Goal: Task Accomplishment & Management: Manage account settings

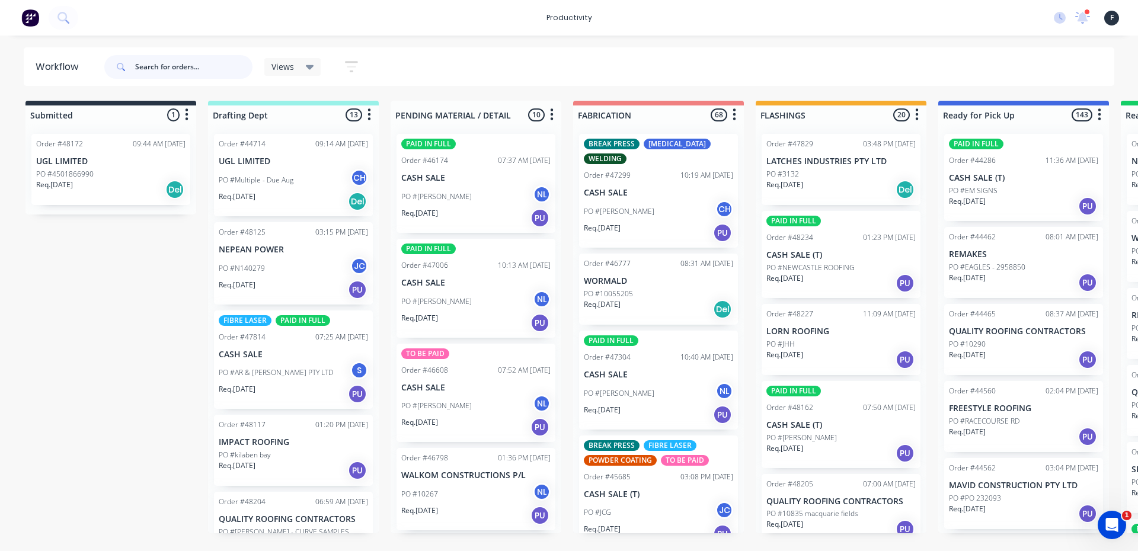
click at [185, 63] on input "text" at bounding box center [193, 67] width 117 height 24
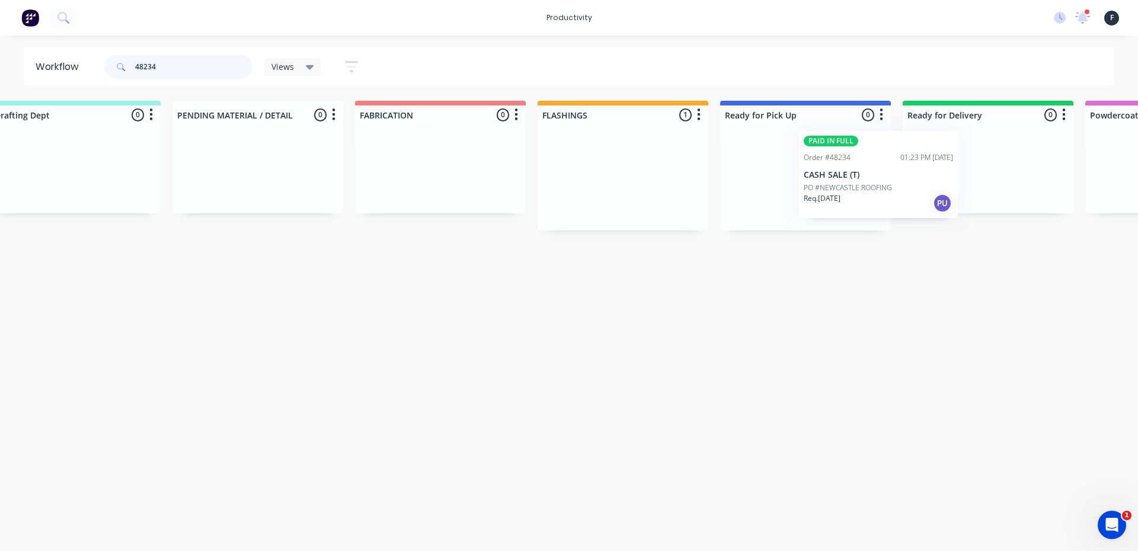
scroll to position [0, 220]
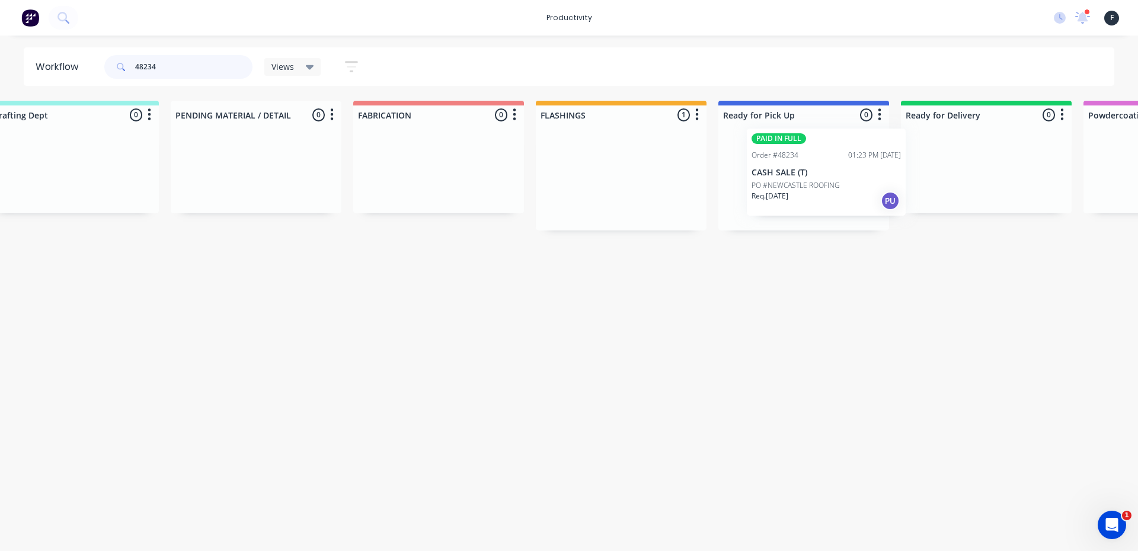
drag, startPoint x: 776, startPoint y: 197, endPoint x: 757, endPoint y: 191, distance: 19.9
click at [757, 191] on div "Submitted 0 Sort By Created date Required date Order number Customer name Most …" at bounding box center [759, 166] width 1976 height 130
type input "48234"
click at [787, 187] on p "PO #NEWCASTLE ROOFING" at bounding box center [773, 190] width 88 height 11
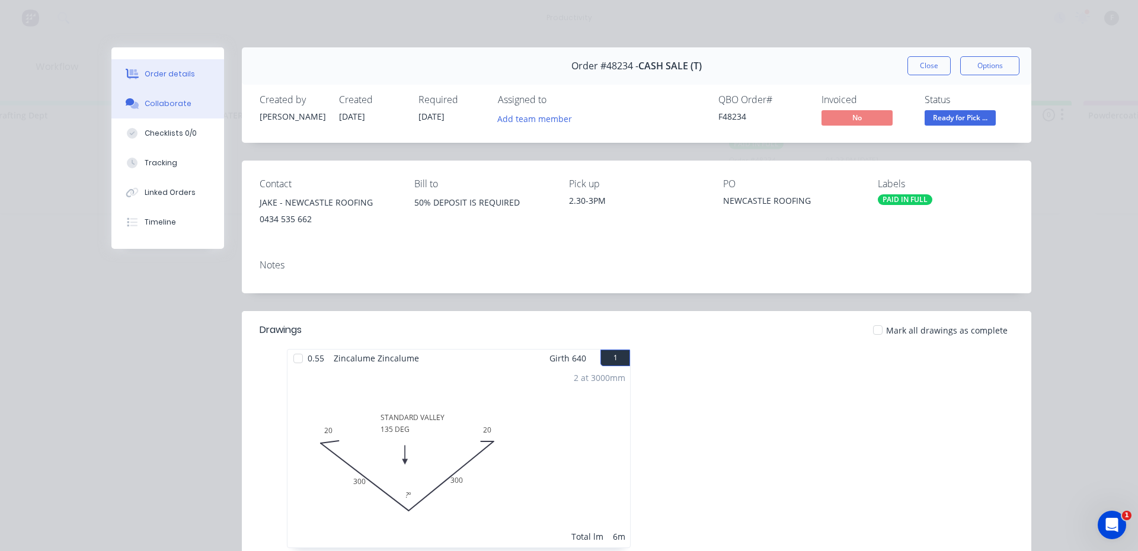
click at [174, 110] on button "Collaborate" at bounding box center [167, 104] width 113 height 30
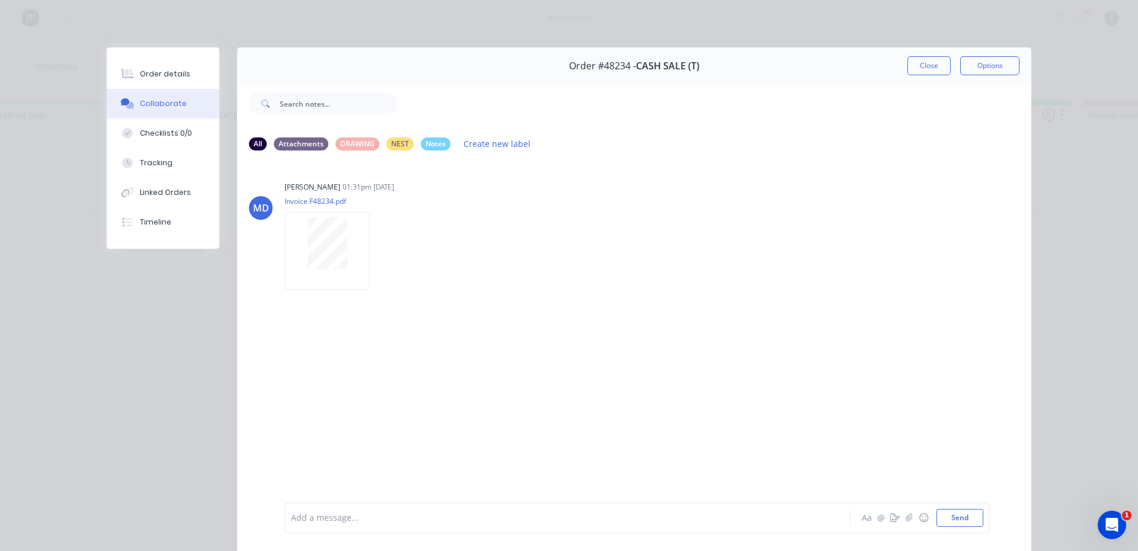
click at [338, 512] on div at bounding box center [551, 518] width 518 height 12
click at [932, 68] on button "Close" at bounding box center [928, 65] width 43 height 19
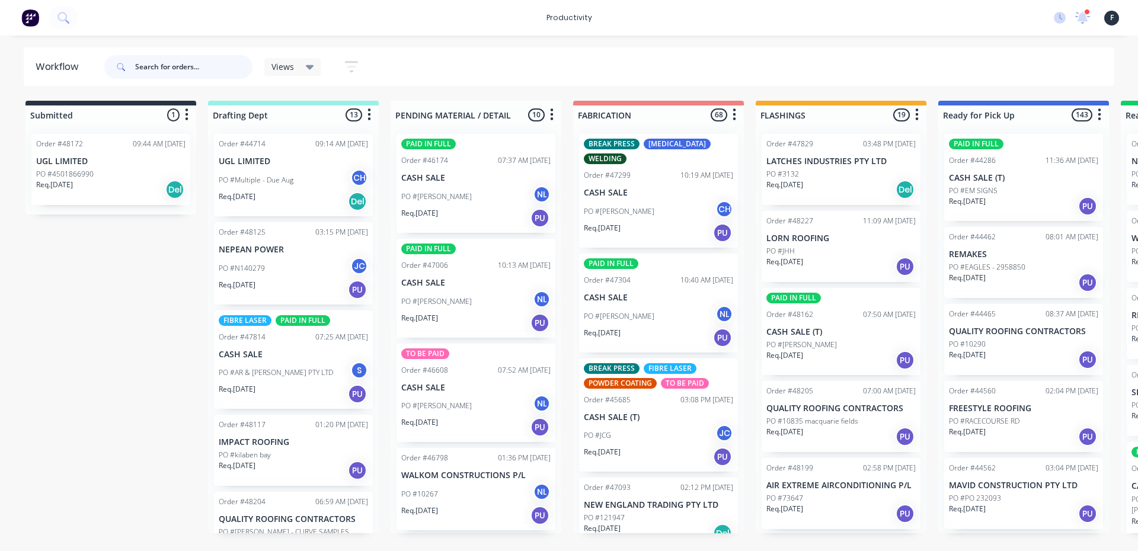
click at [172, 71] on input "text" at bounding box center [193, 67] width 117 height 24
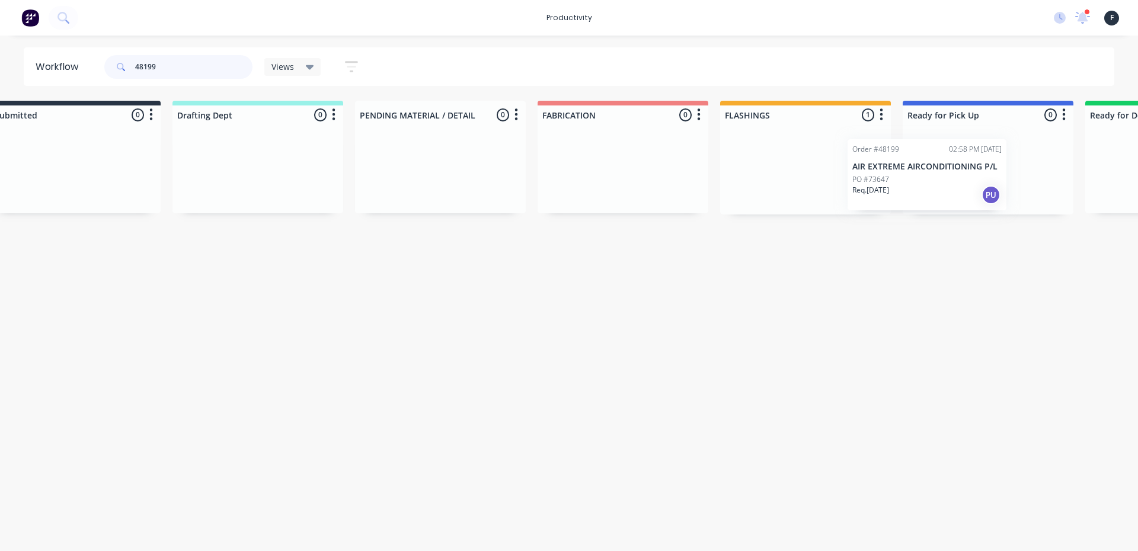
drag, startPoint x: 822, startPoint y: 167, endPoint x: 921, endPoint y: 171, distance: 99.0
click at [921, 171] on div "Submitted 0 Sort By Created date Required date Order number Customer name Most …" at bounding box center [944, 158] width 1976 height 114
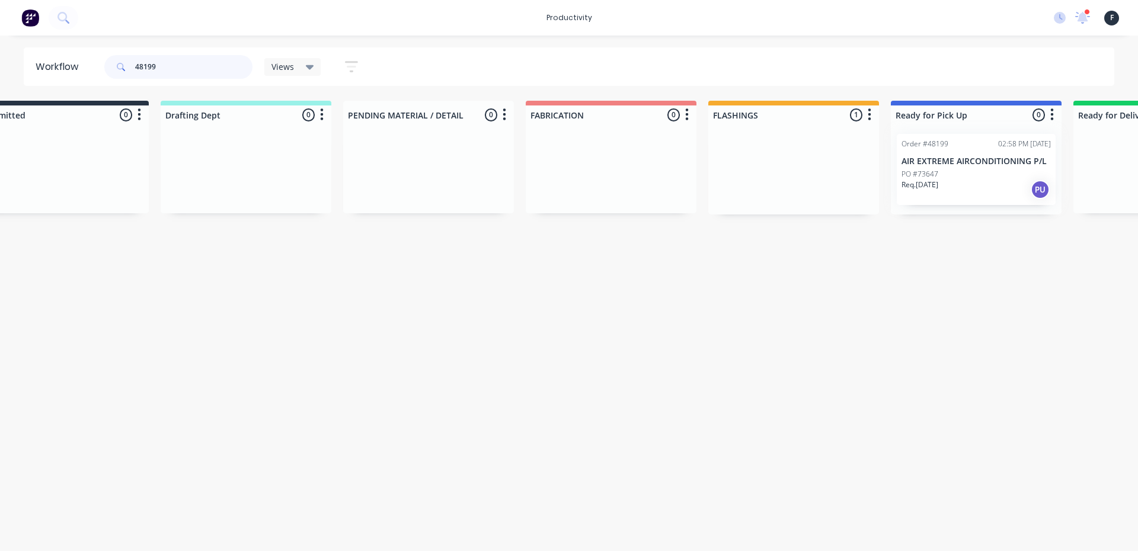
type input "48199"
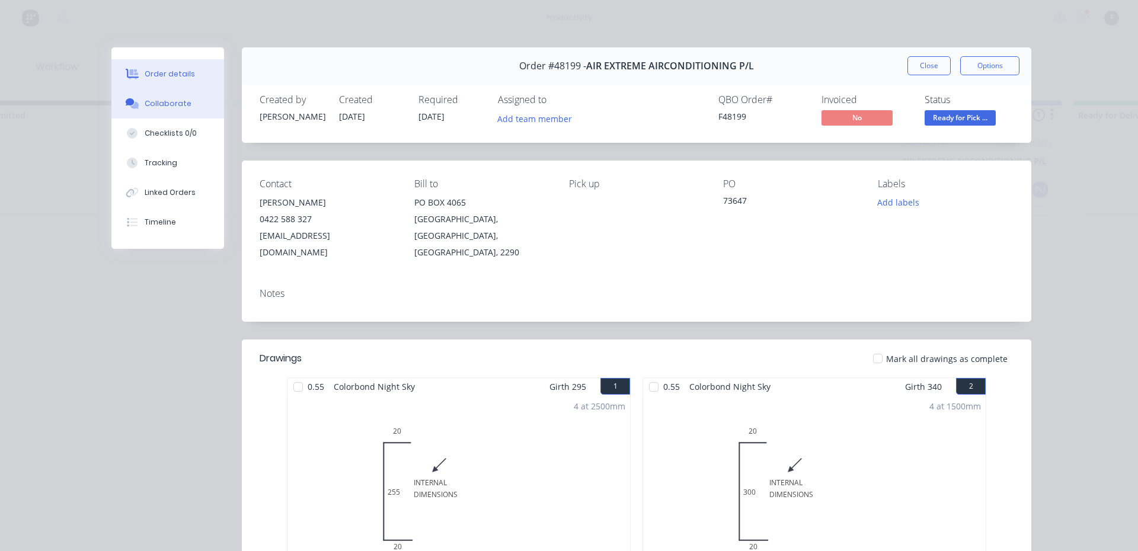
click at [172, 107] on div "Collaborate" at bounding box center [168, 103] width 47 height 11
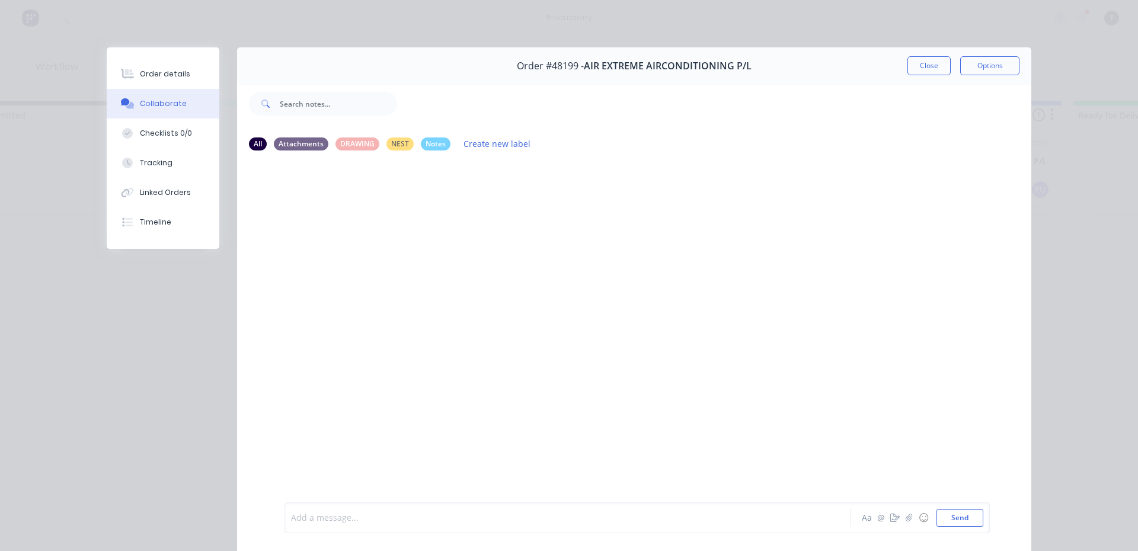
click at [322, 523] on div at bounding box center [551, 518] width 518 height 12
click at [923, 71] on button "Close" at bounding box center [928, 65] width 43 height 19
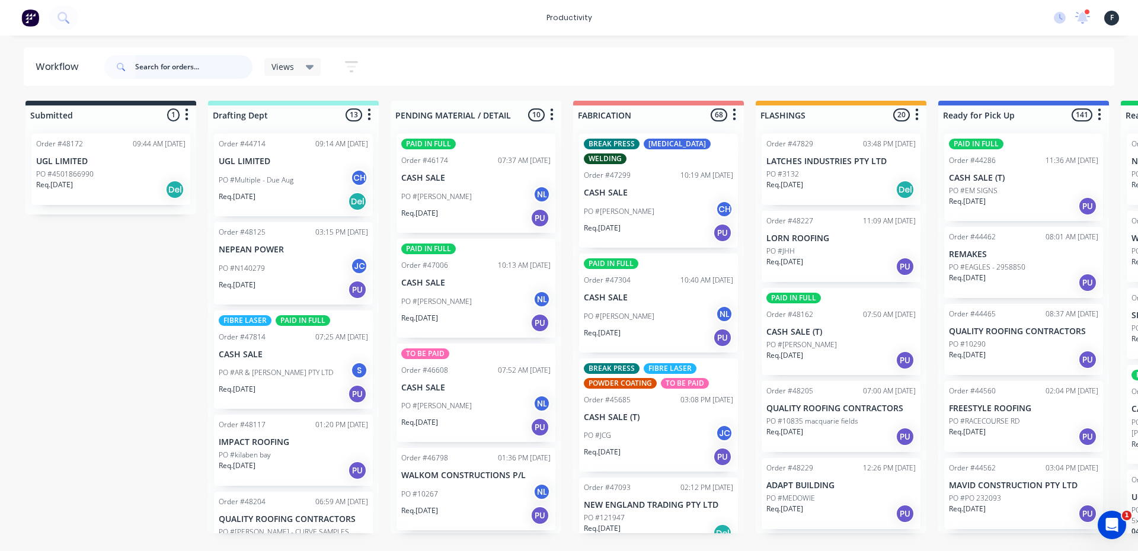
click at [186, 65] on input "text" at bounding box center [193, 67] width 117 height 24
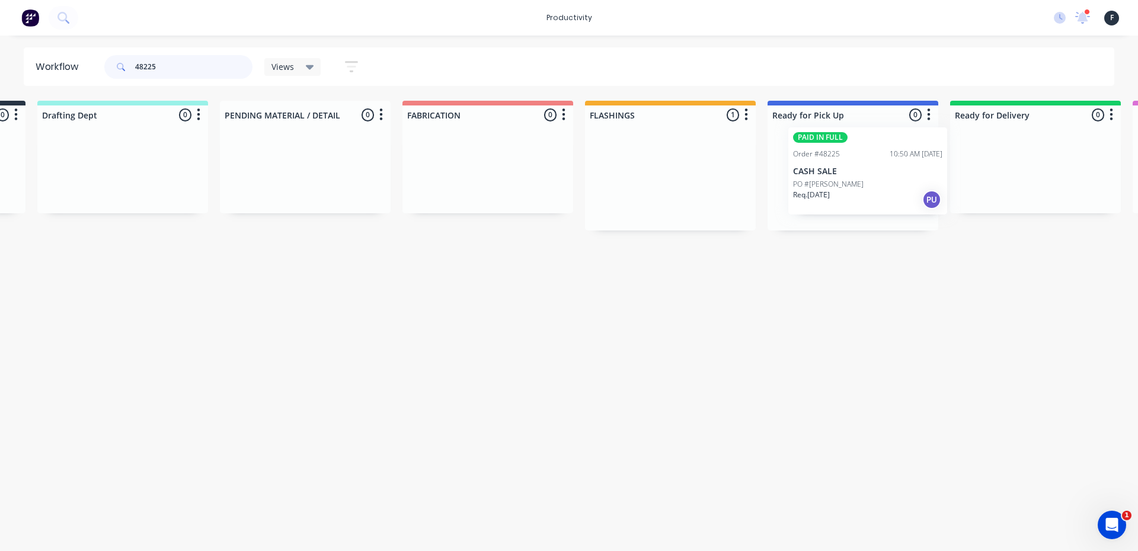
scroll to position [0, 174]
drag, startPoint x: 790, startPoint y: 181, endPoint x: 822, endPoint y: 175, distance: 32.5
click at [822, 175] on div "Submitted 0 Sort By Created date Required date Order number Customer name Most …" at bounding box center [806, 166] width 1976 height 130
type input "48225"
click at [837, 172] on div "PAID IN FULL Order #48225 10:50 AM 30/09/25 CASH SALE PO #WAYNE Req. 01/10/25 PU" at bounding box center [849, 177] width 159 height 87
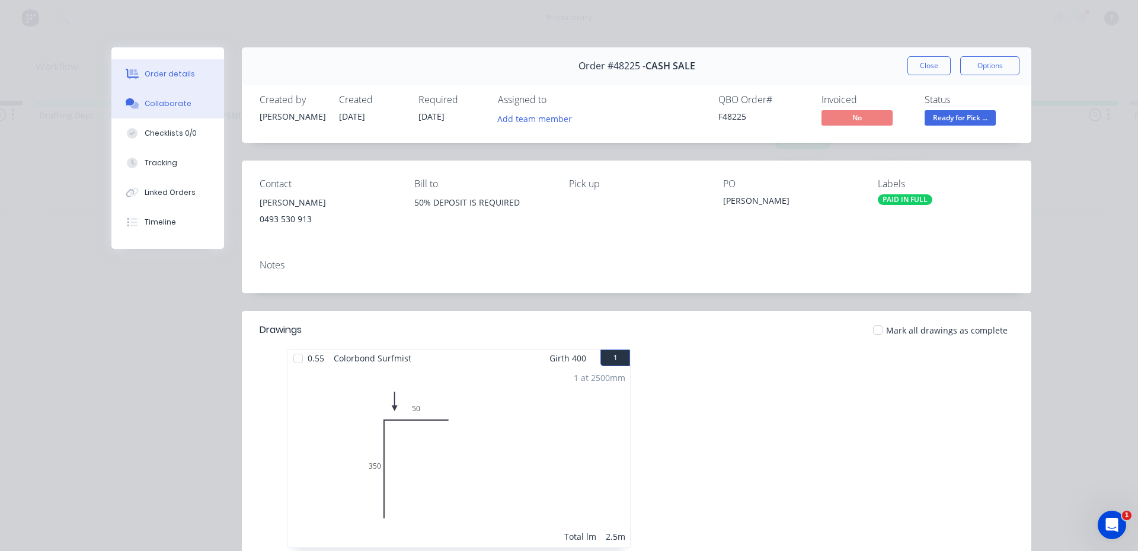
click at [172, 107] on div "Collaborate" at bounding box center [168, 103] width 47 height 11
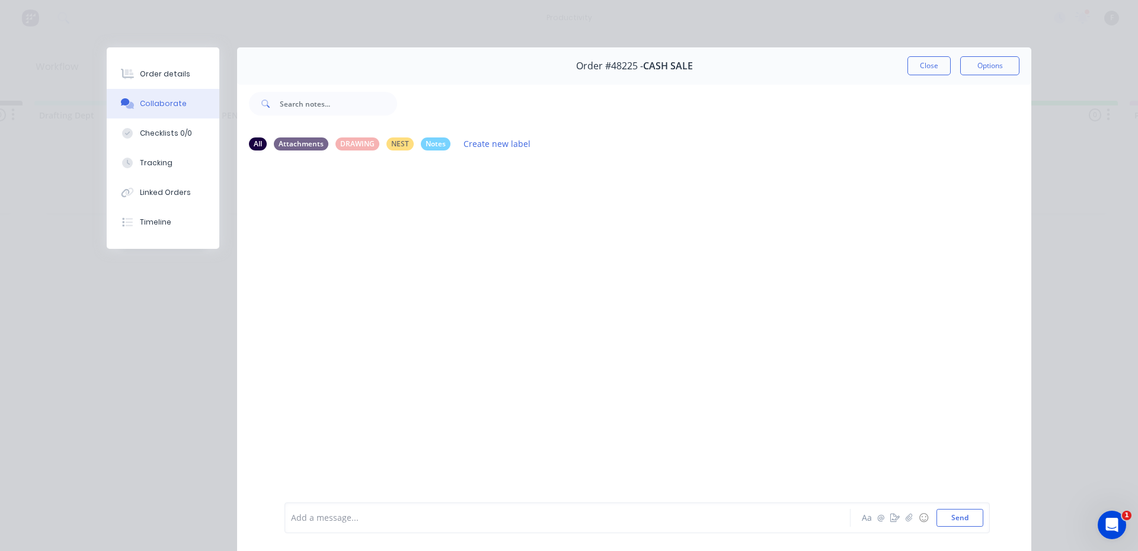
click at [313, 512] on div at bounding box center [551, 518] width 518 height 12
click at [397, 212] on icon "button" at bounding box center [398, 207] width 2 height 11
click at [407, 210] on button "Labels" at bounding box center [441, 210] width 75 height 20
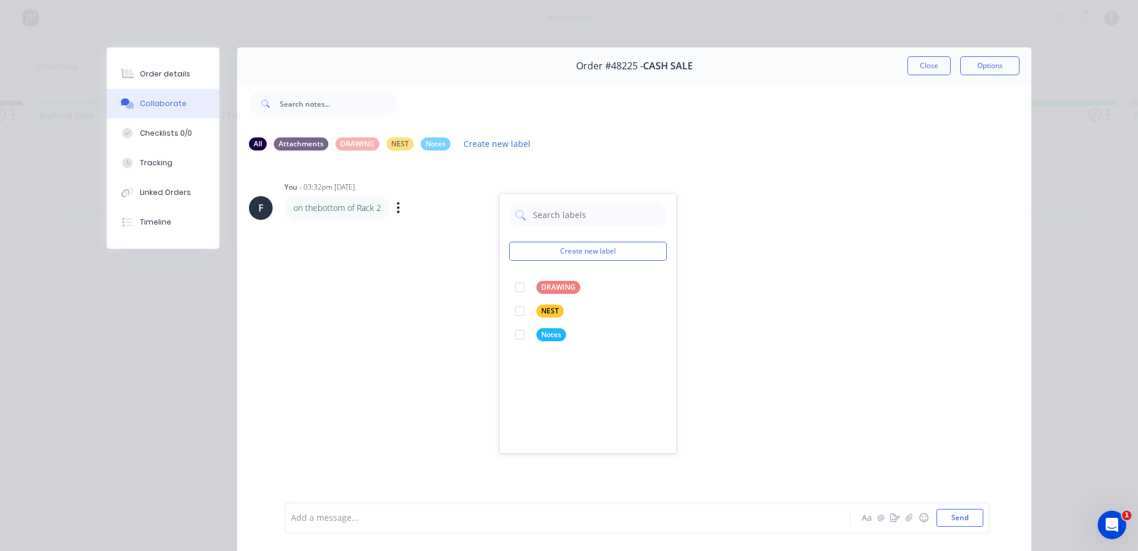
click at [734, 367] on div "F You - 03:32pm 30/09/25 Create new label DRAWING edit NEST edit Notes edit on …" at bounding box center [634, 331] width 794 height 341
click at [397, 212] on icon "button" at bounding box center [398, 207] width 2 height 11
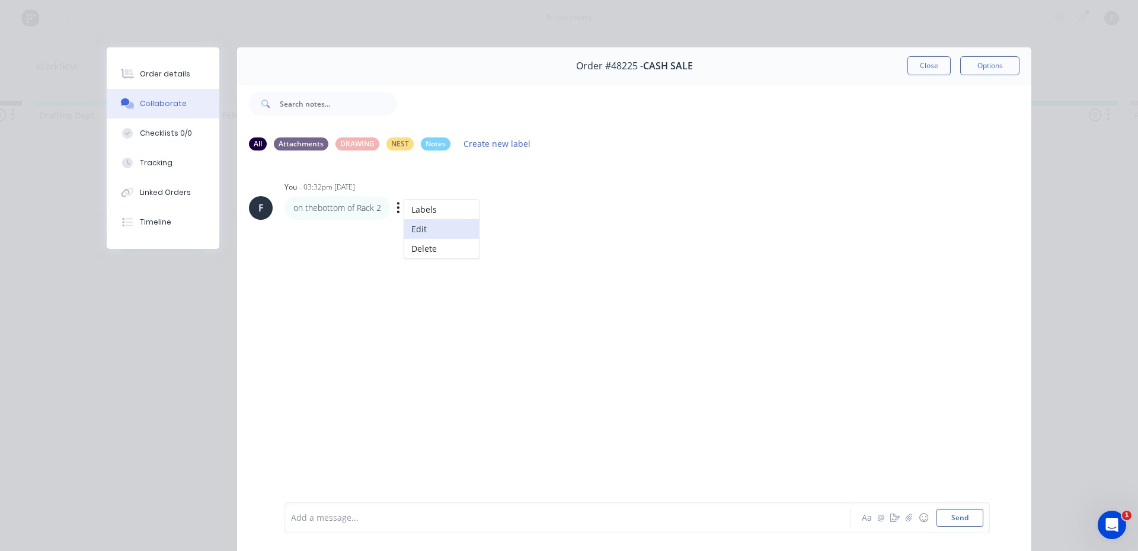
click at [412, 229] on button "Edit" at bounding box center [441, 229] width 75 height 20
click at [315, 520] on span "on thebottom of Rack 2" at bounding box center [338, 518] width 92 height 11
click at [313, 519] on span "on thebottom of Rack 2" at bounding box center [338, 518] width 92 height 11
click at [300, 518] on span "on the bottom of Rack 2" at bounding box center [339, 518] width 94 height 11
click at [938, 73] on button "Close" at bounding box center [928, 65] width 43 height 19
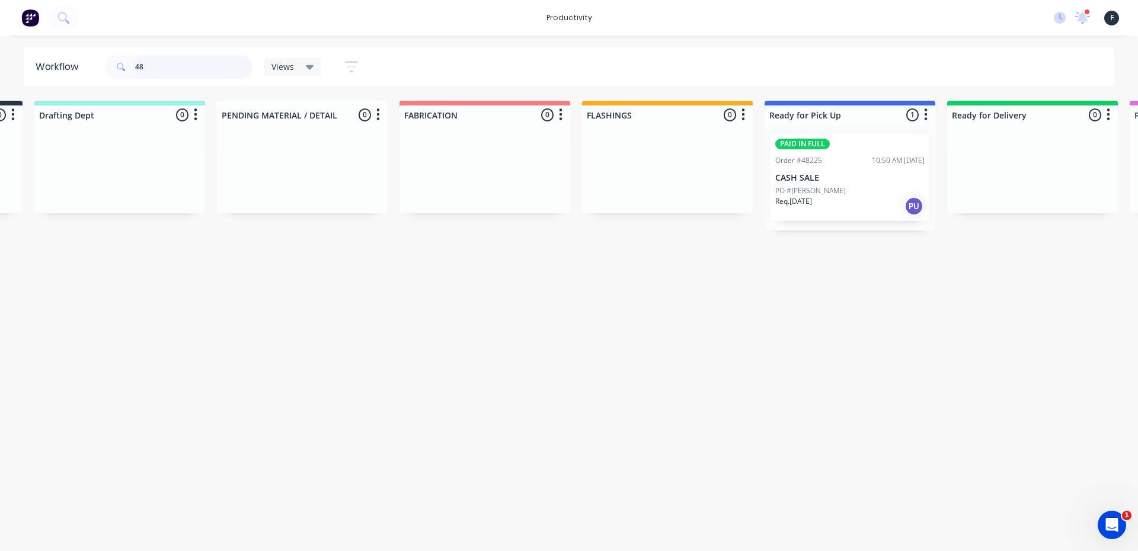
scroll to position [0, 0]
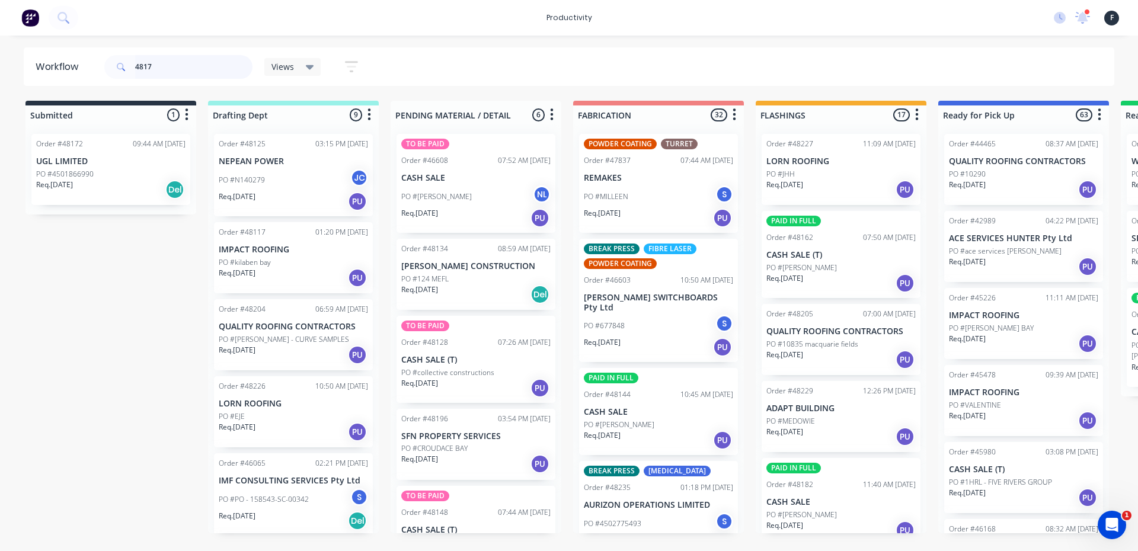
type input "48173"
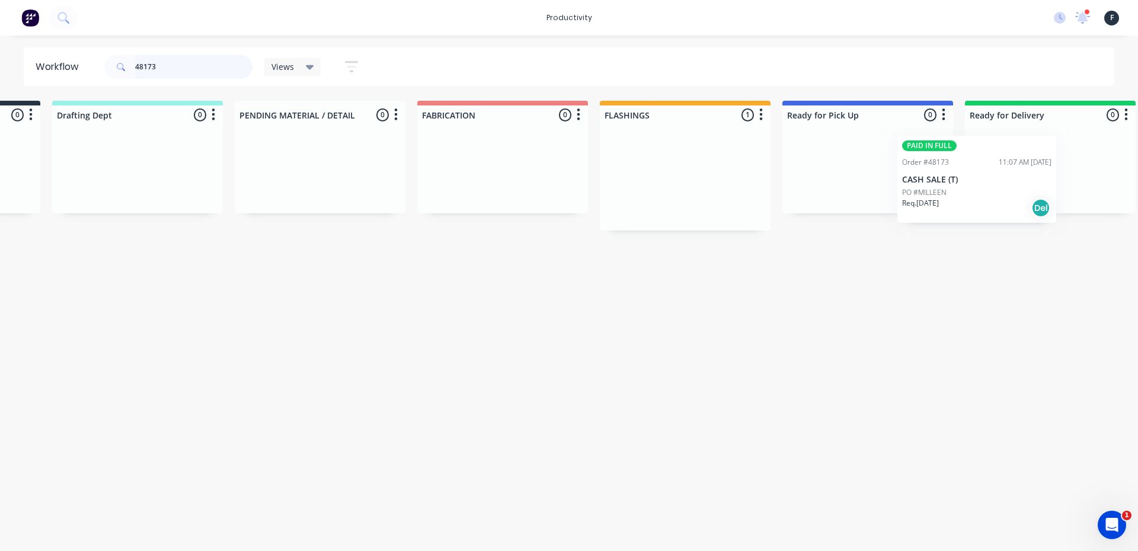
drag, startPoint x: 798, startPoint y: 185, endPoint x: 936, endPoint y: 186, distance: 138.6
click at [936, 186] on div "Submitted 0 Sort By Created date Required date Order number Customer name Most …" at bounding box center [823, 166] width 1976 height 130
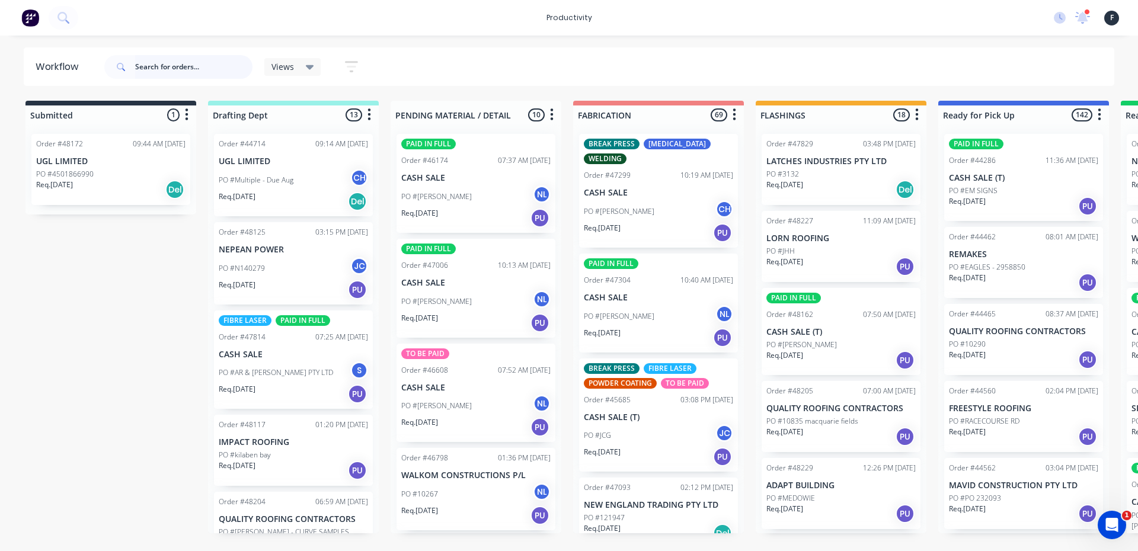
click at [168, 71] on input "text" at bounding box center [193, 67] width 117 height 24
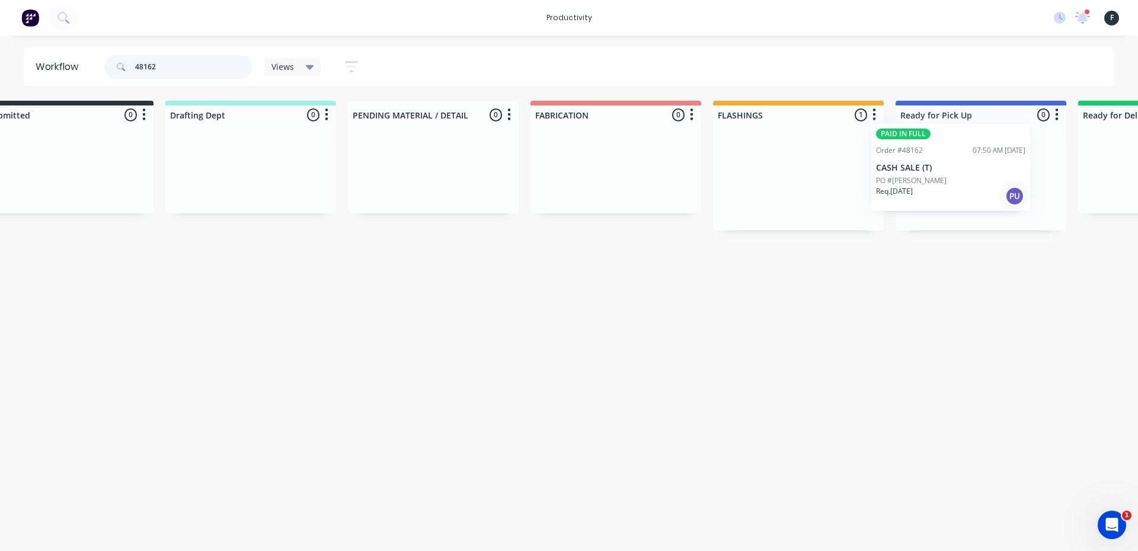
scroll to position [0, 71]
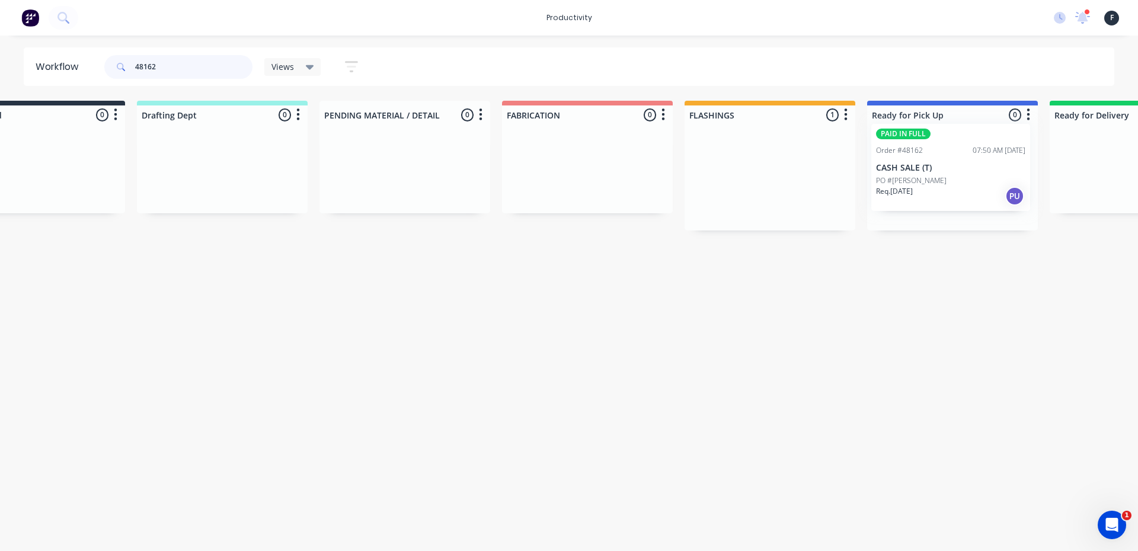
drag, startPoint x: 798, startPoint y: 185, endPoint x: 913, endPoint y: 174, distance: 116.0
click at [913, 174] on div "Submitted 0 Sort By Created date Required date Order number Customer name Most …" at bounding box center [908, 166] width 1976 height 130
type input "48162"
click at [916, 174] on div at bounding box center [952, 177] width 171 height 106
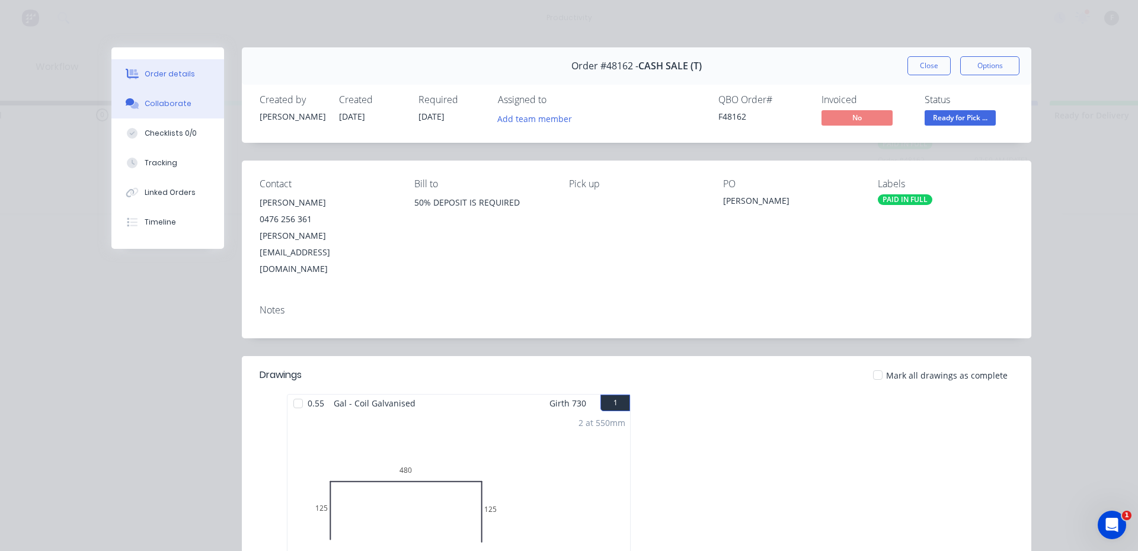
click at [148, 100] on div "Collaborate" at bounding box center [168, 103] width 47 height 11
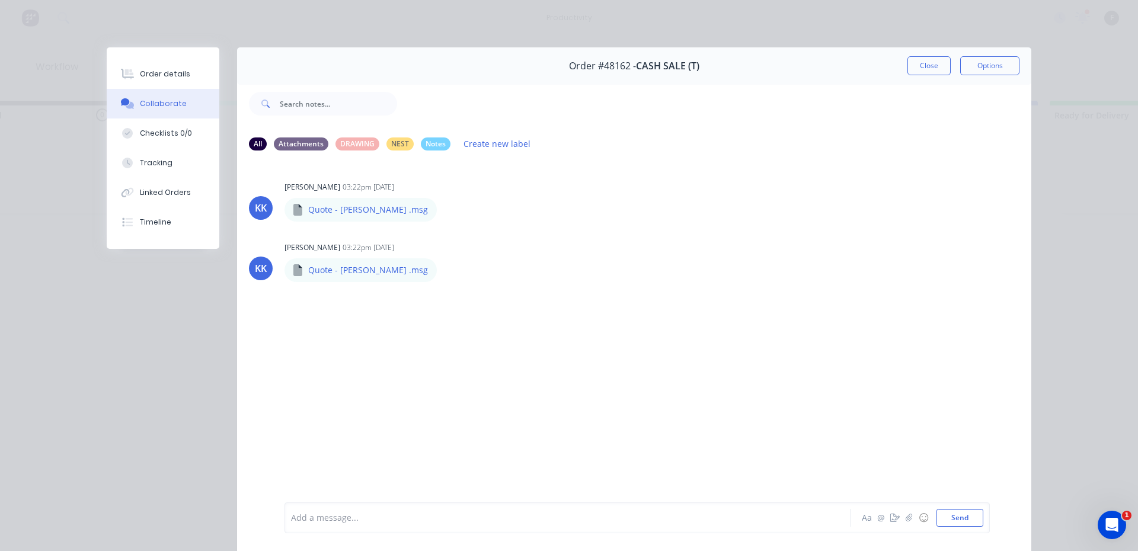
click at [329, 516] on div at bounding box center [551, 518] width 518 height 12
click at [924, 70] on button "Close" at bounding box center [928, 65] width 43 height 19
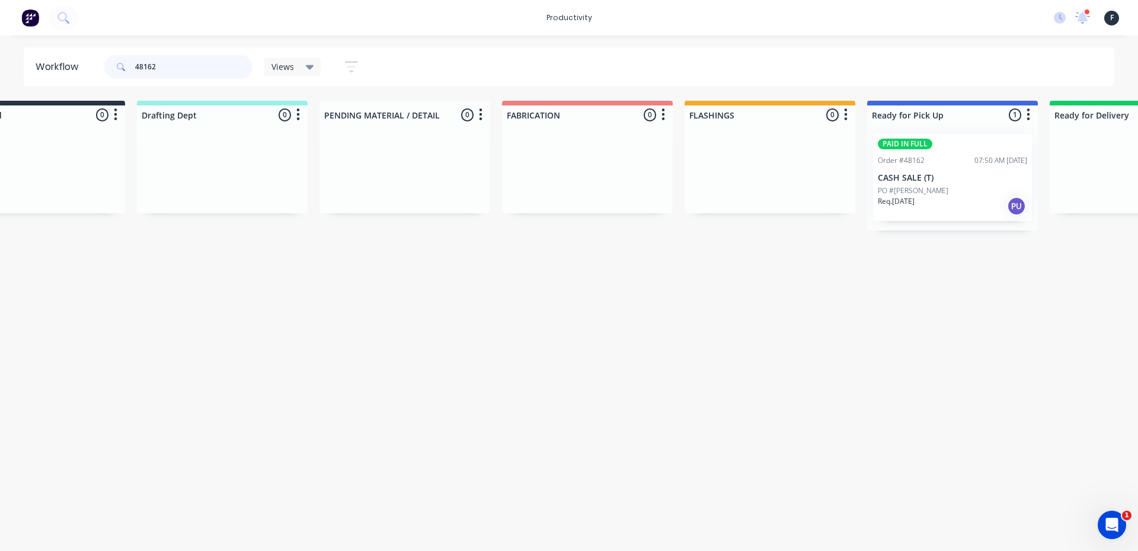
click at [175, 65] on input "48162" at bounding box center [193, 67] width 117 height 24
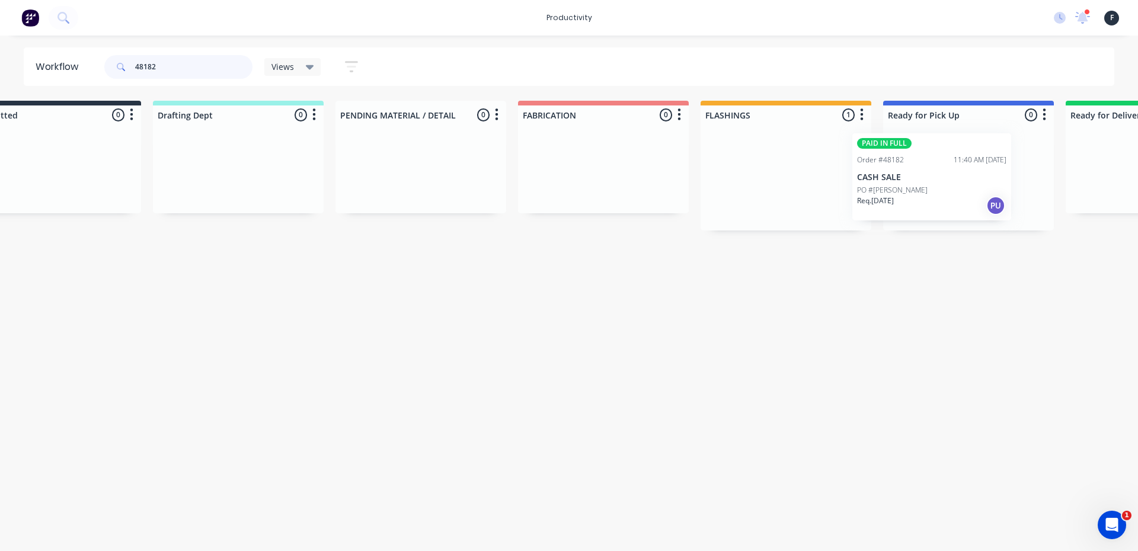
drag, startPoint x: 822, startPoint y: 187, endPoint x: 918, endPoint y: 185, distance: 96.0
click at [918, 185] on div "Submitted 0 Sort By Created date Required date Order number Customer name Most …" at bounding box center [924, 166] width 1976 height 130
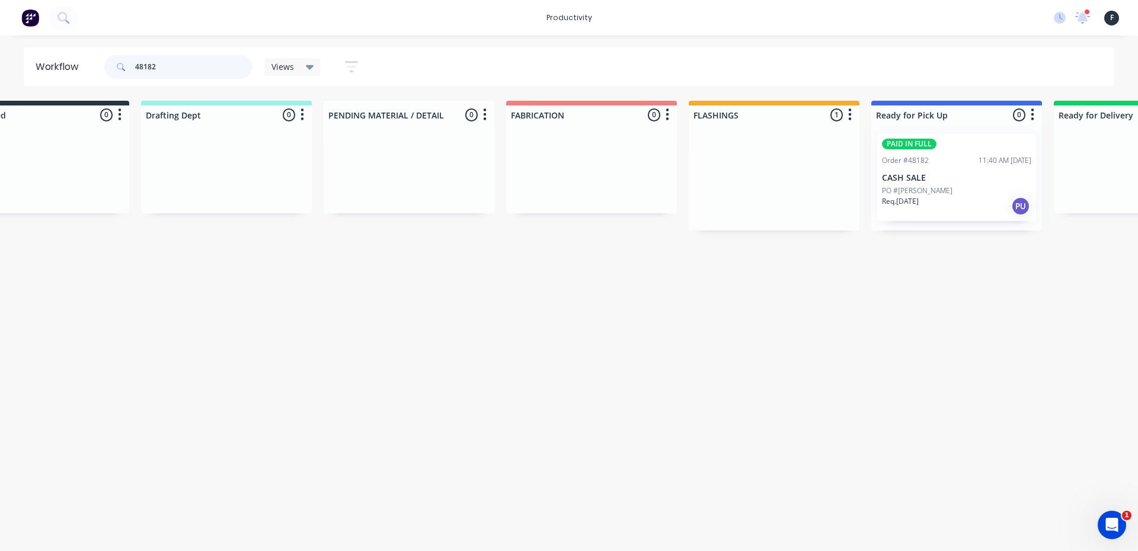
type input "48182"
click at [945, 185] on div at bounding box center [956, 177] width 171 height 106
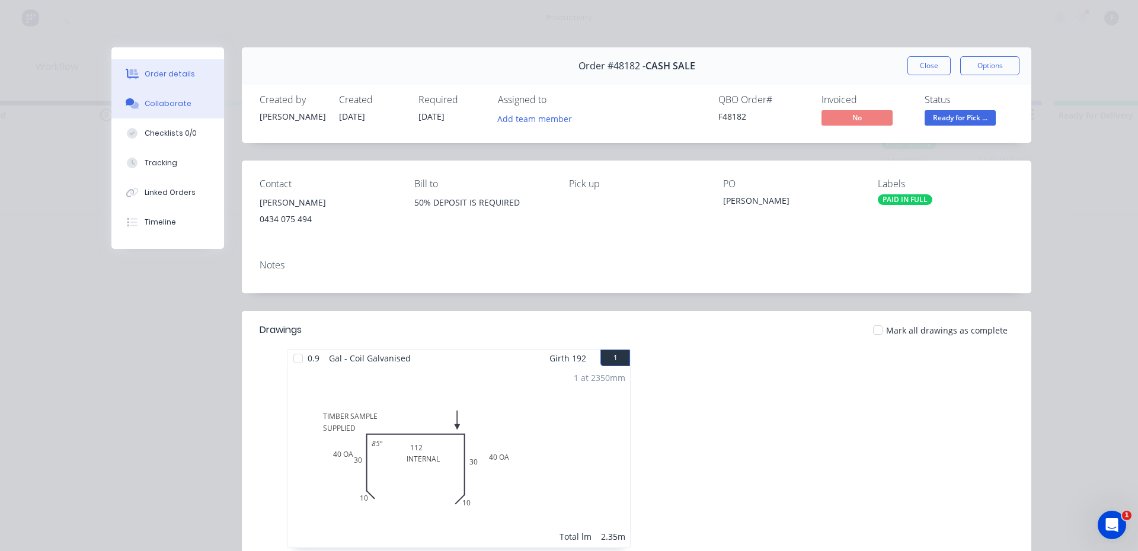
click at [165, 105] on div "Collaborate" at bounding box center [168, 103] width 47 height 11
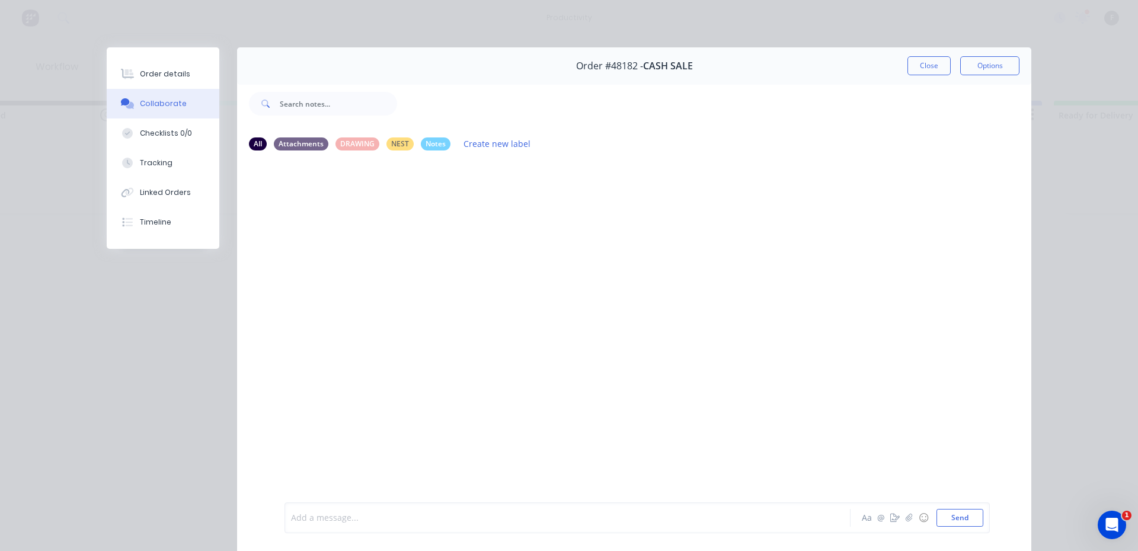
click at [318, 517] on div at bounding box center [551, 518] width 518 height 12
click at [921, 66] on button "Close" at bounding box center [928, 65] width 43 height 19
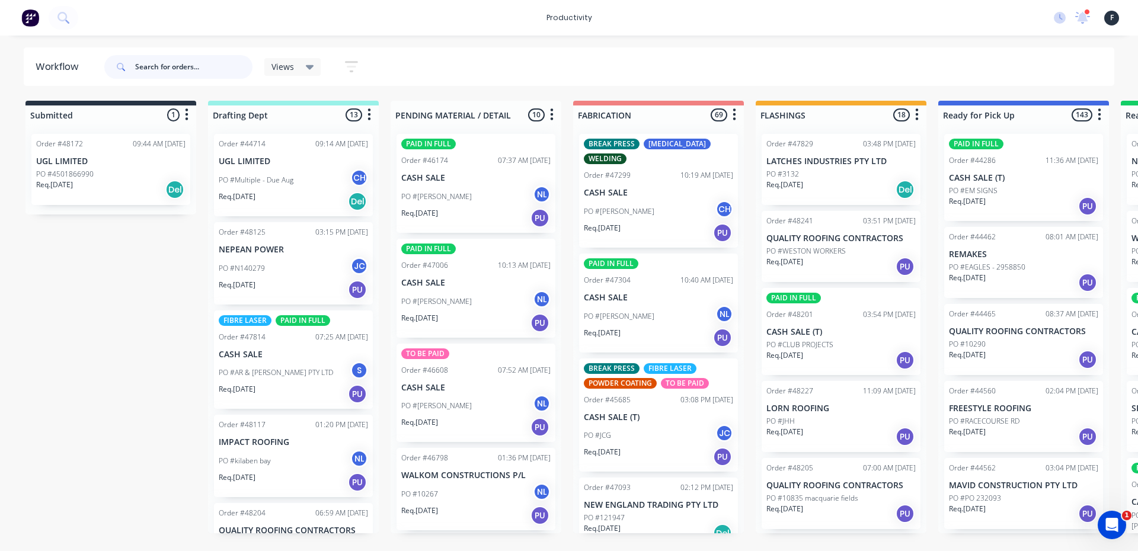
click at [178, 70] on input "text" at bounding box center [193, 67] width 117 height 24
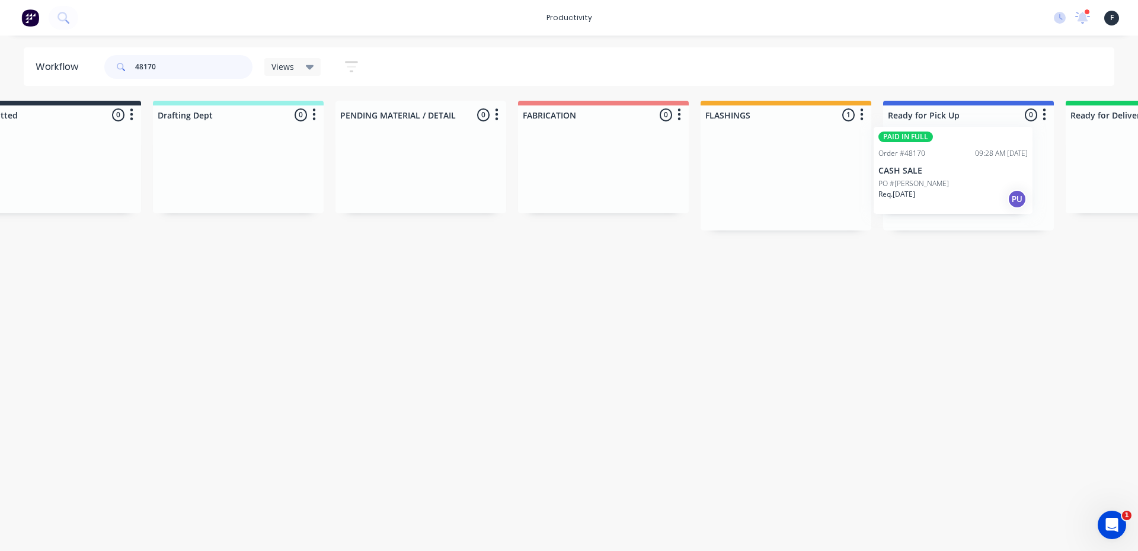
drag, startPoint x: 815, startPoint y: 194, endPoint x: 934, endPoint y: 187, distance: 119.3
click at [934, 187] on div "Submitted 0 Sort By Created date Required date Order number Customer name Most …" at bounding box center [924, 166] width 1976 height 130
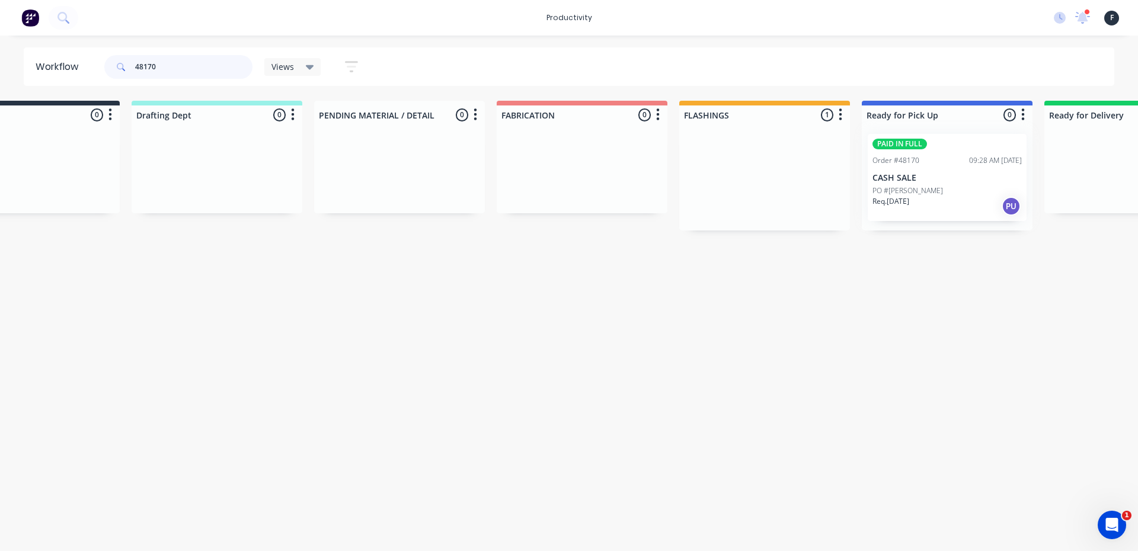
type input "48170"
click at [933, 187] on div at bounding box center [946, 177] width 171 height 106
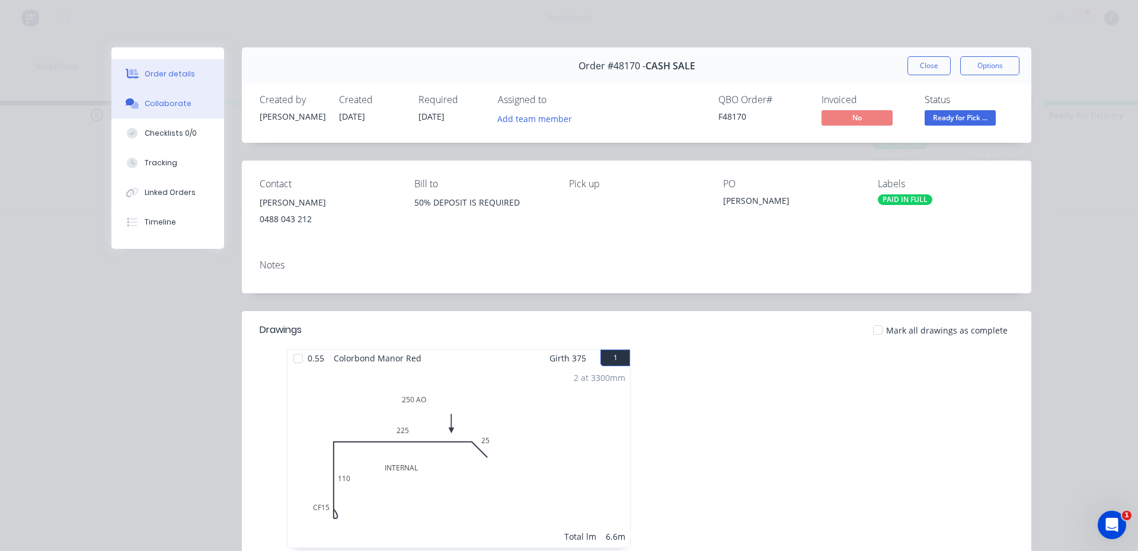
click at [155, 110] on button "Collaborate" at bounding box center [167, 104] width 113 height 30
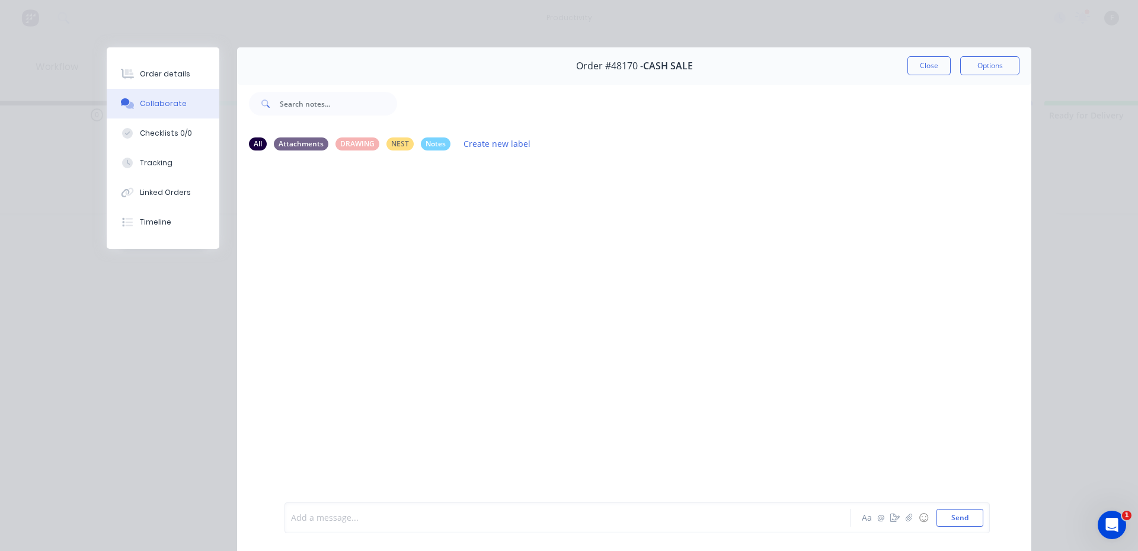
click at [308, 522] on div at bounding box center [551, 518] width 518 height 12
click at [386, 209] on icon "button" at bounding box center [388, 208] width 4 height 14
click at [396, 223] on button "Edit" at bounding box center [431, 229] width 75 height 20
click at [342, 517] on span "at the top ofmRack 2" at bounding box center [333, 518] width 82 height 11
click at [909, 66] on button "Close" at bounding box center [928, 65] width 43 height 19
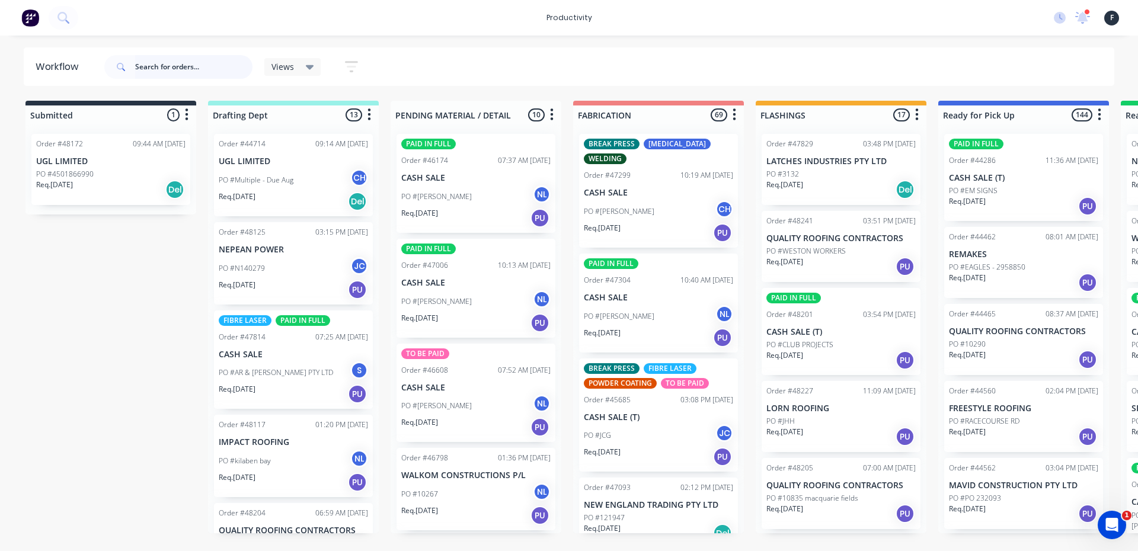
click at [178, 68] on input "text" at bounding box center [193, 67] width 117 height 24
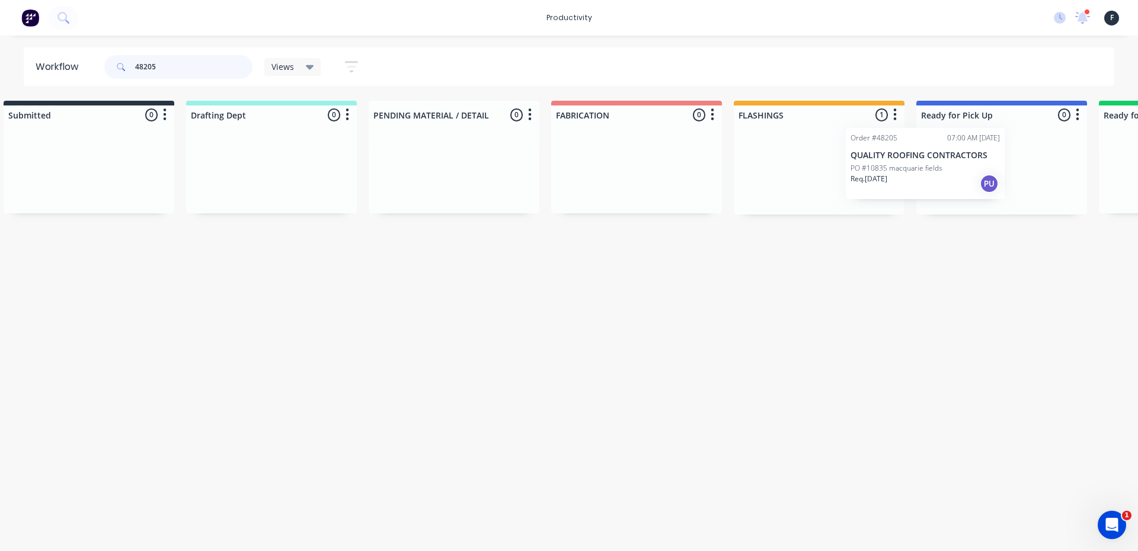
scroll to position [0, 40]
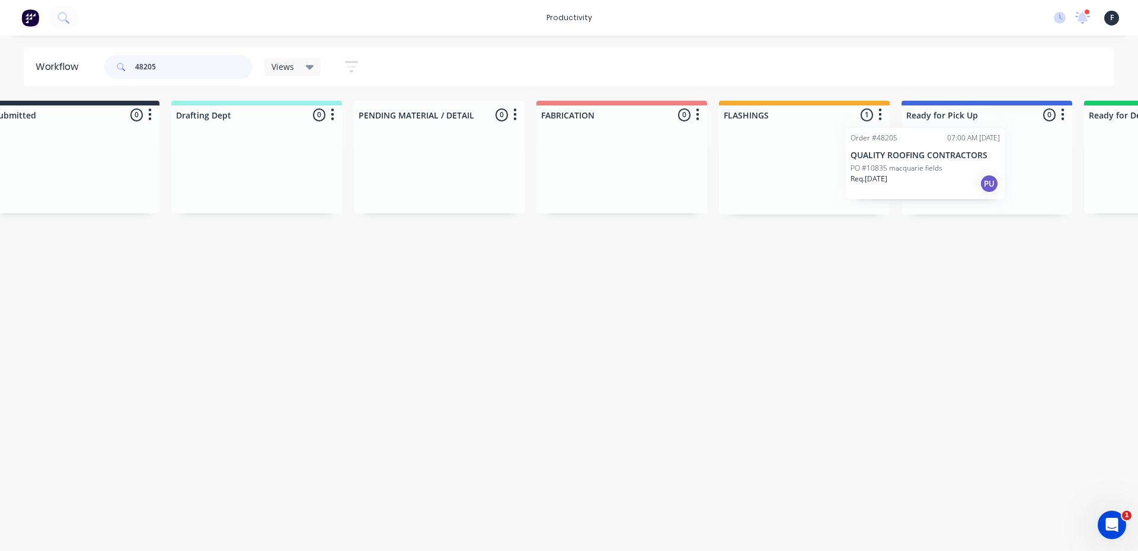
drag, startPoint x: 780, startPoint y: 168, endPoint x: 873, endPoint y: 161, distance: 93.3
click at [873, 161] on div "Order #48205 07:00 AM 30/09/25 QUALITY ROOFING CONTRACTORS PO #10835 macquarie …" at bounding box center [803, 169] width 171 height 90
type input "48205"
click at [928, 172] on p "PO #10835 macquarie fields" at bounding box center [955, 174] width 92 height 11
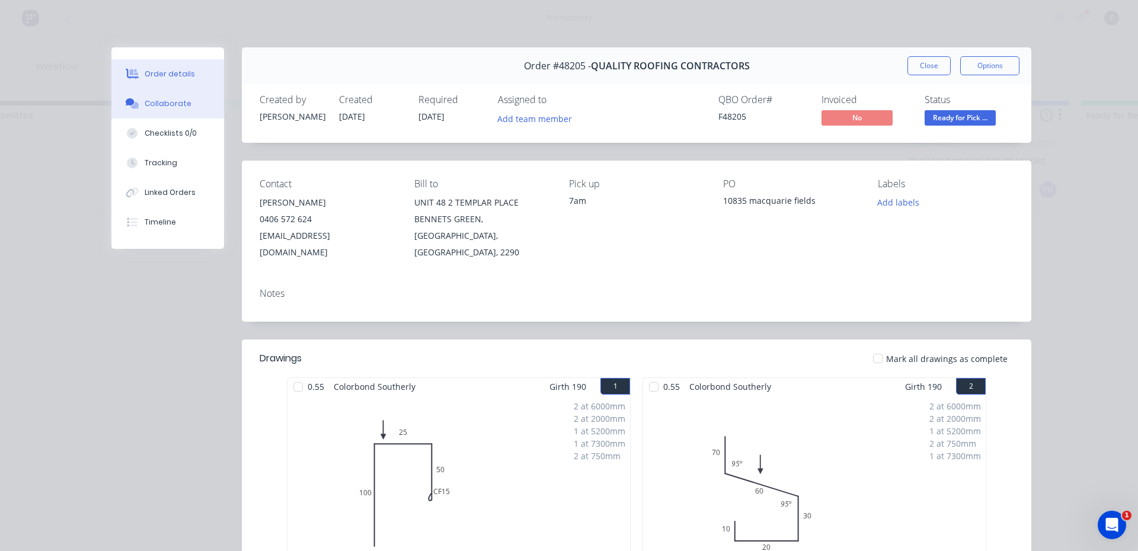
click at [161, 100] on div "Collaborate" at bounding box center [168, 103] width 47 height 11
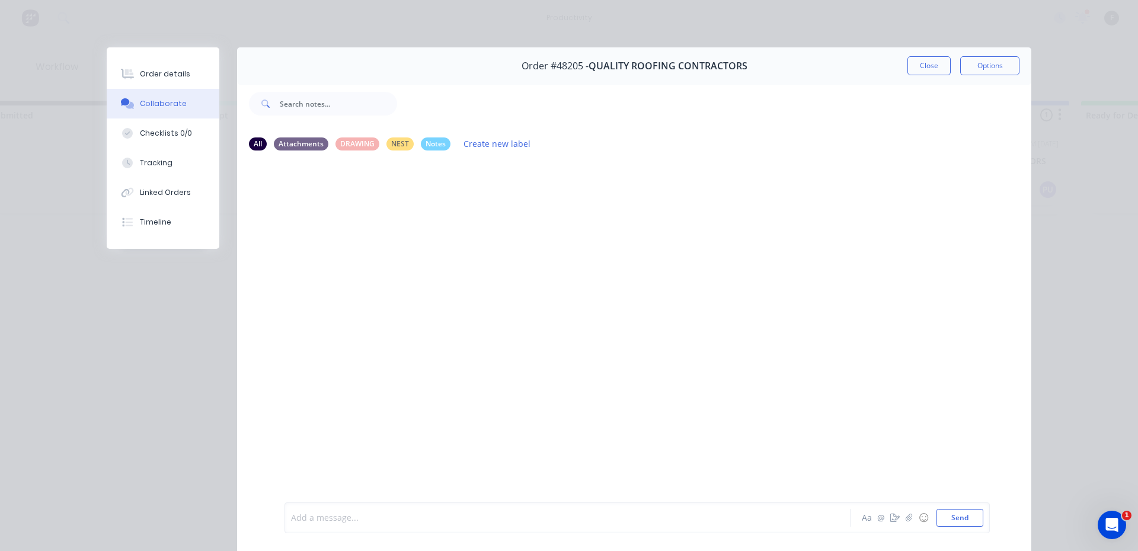
click at [324, 513] on div at bounding box center [551, 518] width 518 height 12
click at [922, 64] on button "Close" at bounding box center [928, 65] width 43 height 19
